Goal: Obtain resource: Download file/media

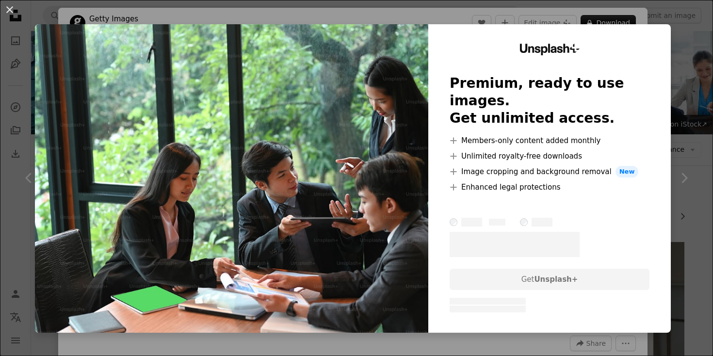
scroll to position [5215, 0]
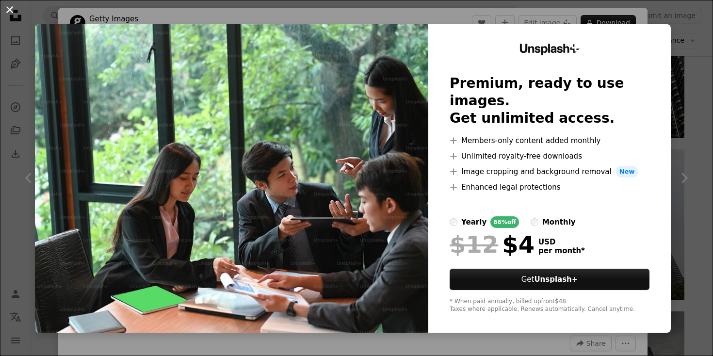
click at [13, 12] on button "An X shape" at bounding box center [10, 10] width 12 height 12
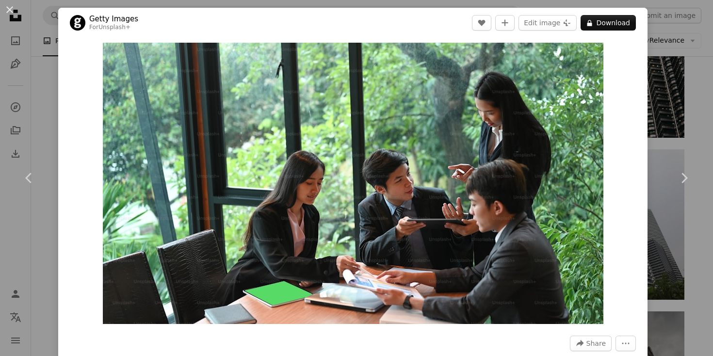
click at [48, 81] on div "An X shape Chevron left Chevron right Getty Images For Unsplash+ A heart A plus…" at bounding box center [356, 178] width 713 height 356
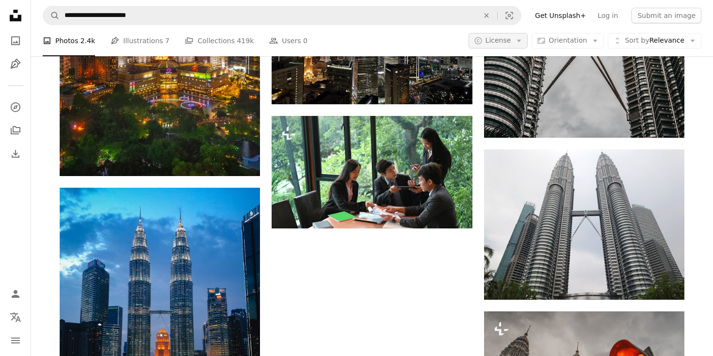
click at [528, 46] on button "A copyright icon © License Arrow down" at bounding box center [498, 41] width 60 height 16
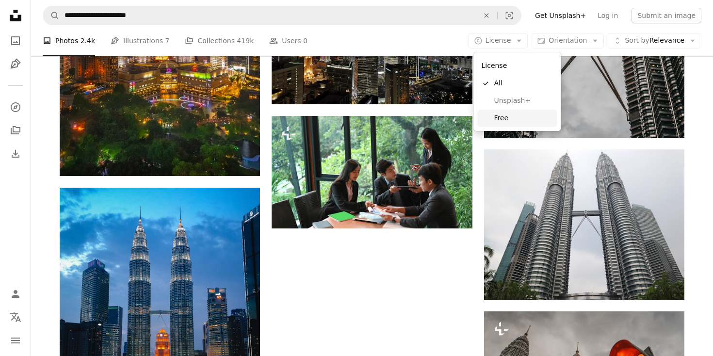
click at [510, 118] on span "Free" at bounding box center [523, 118] width 59 height 10
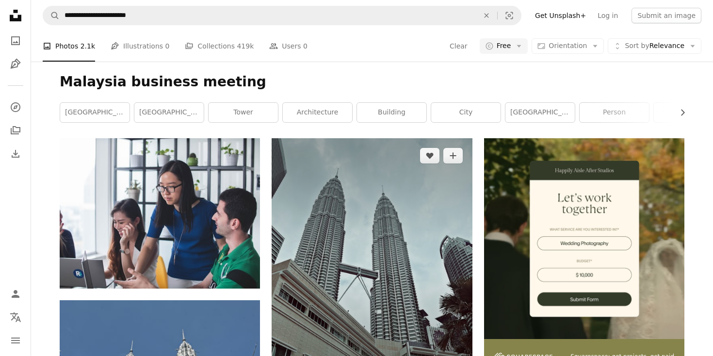
scroll to position [105, 0]
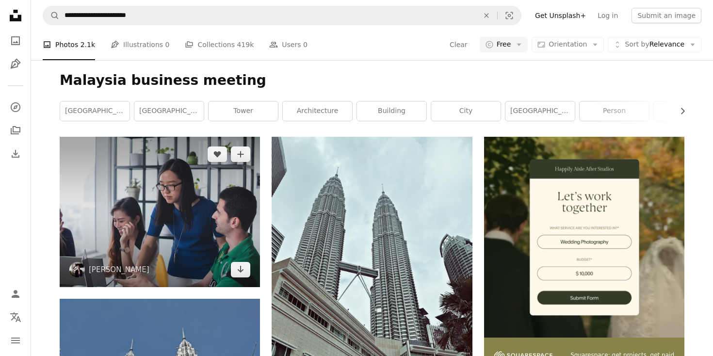
click at [187, 232] on img at bounding box center [160, 212] width 200 height 150
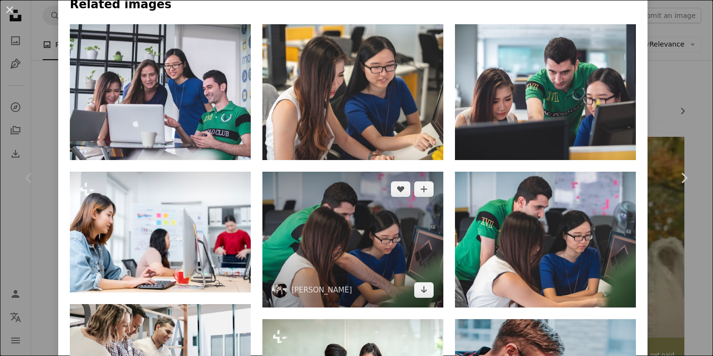
scroll to position [639, 0]
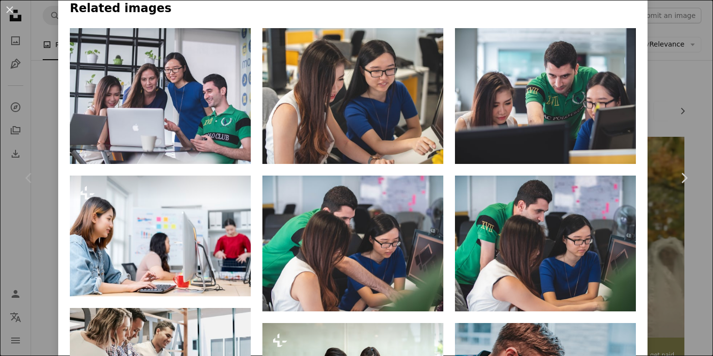
click at [673, 111] on div "An X shape Chevron left Chevron right [PERSON_NAME] mimithian A heart A plus si…" at bounding box center [356, 178] width 713 height 356
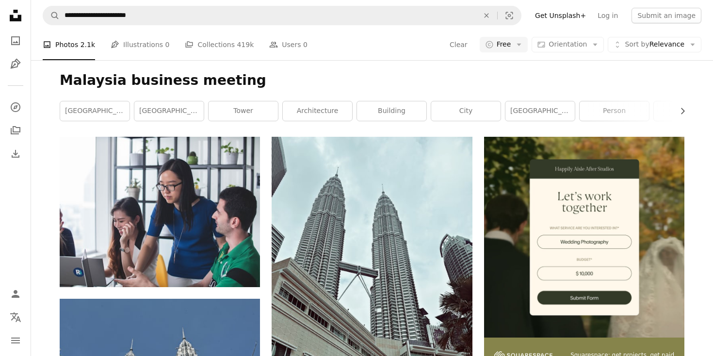
scroll to position [5215, 0]
